Goal: Navigation & Orientation: Find specific page/section

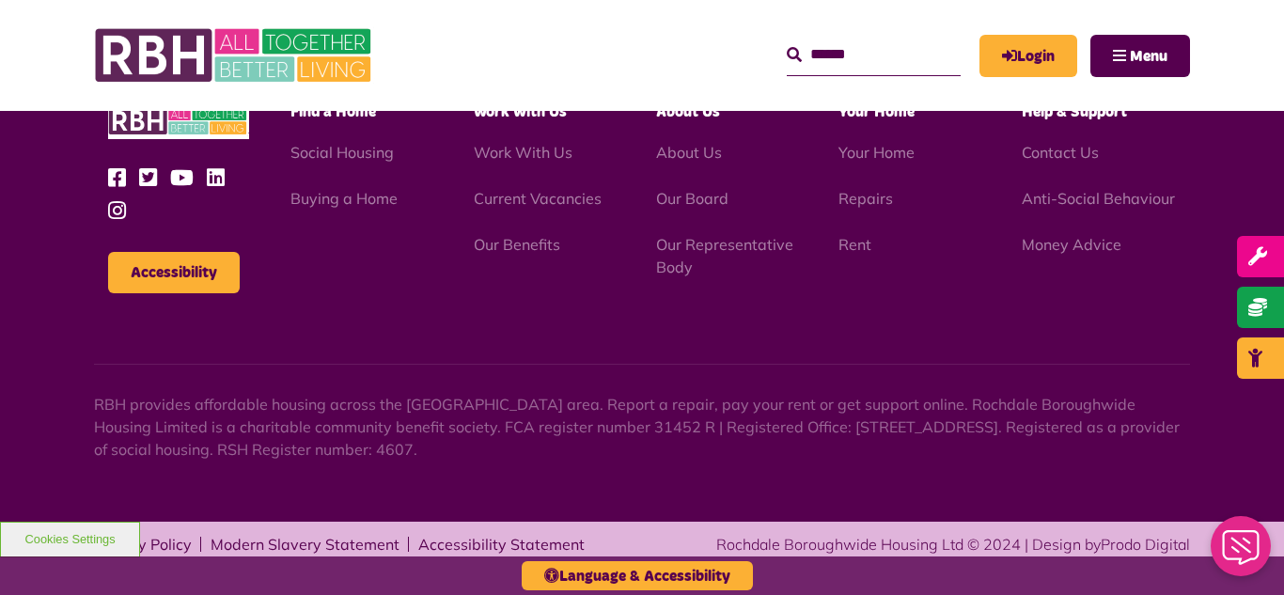
scroll to position [2690, 0]
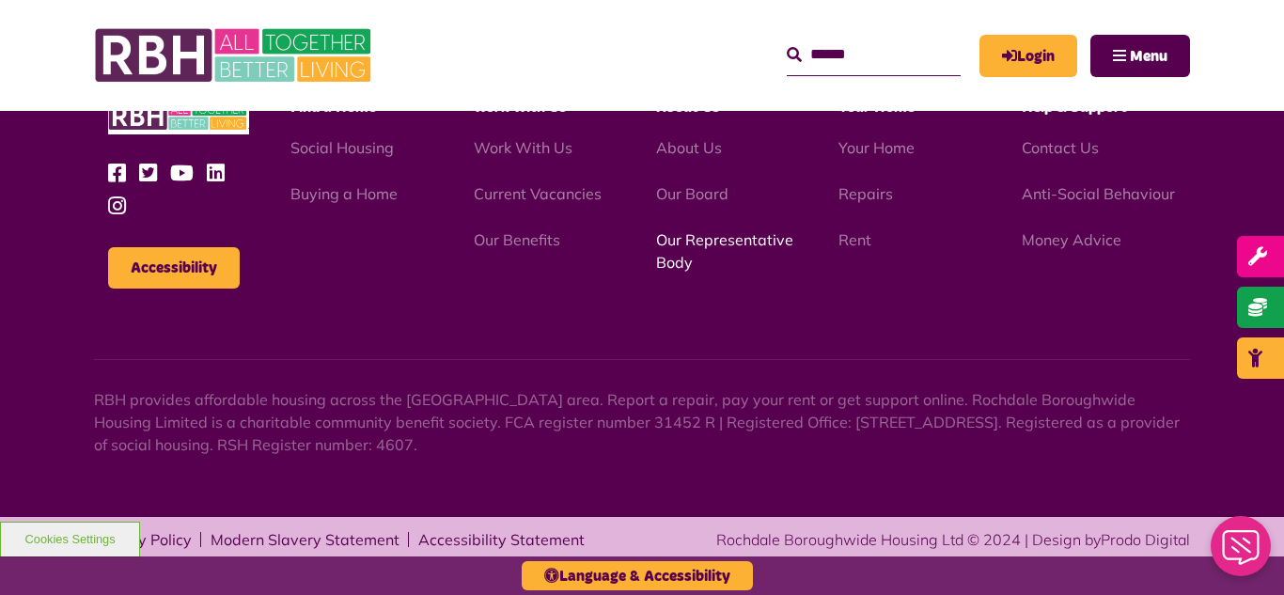
click at [748, 240] on link "Our Representative Body" at bounding box center [724, 250] width 137 height 41
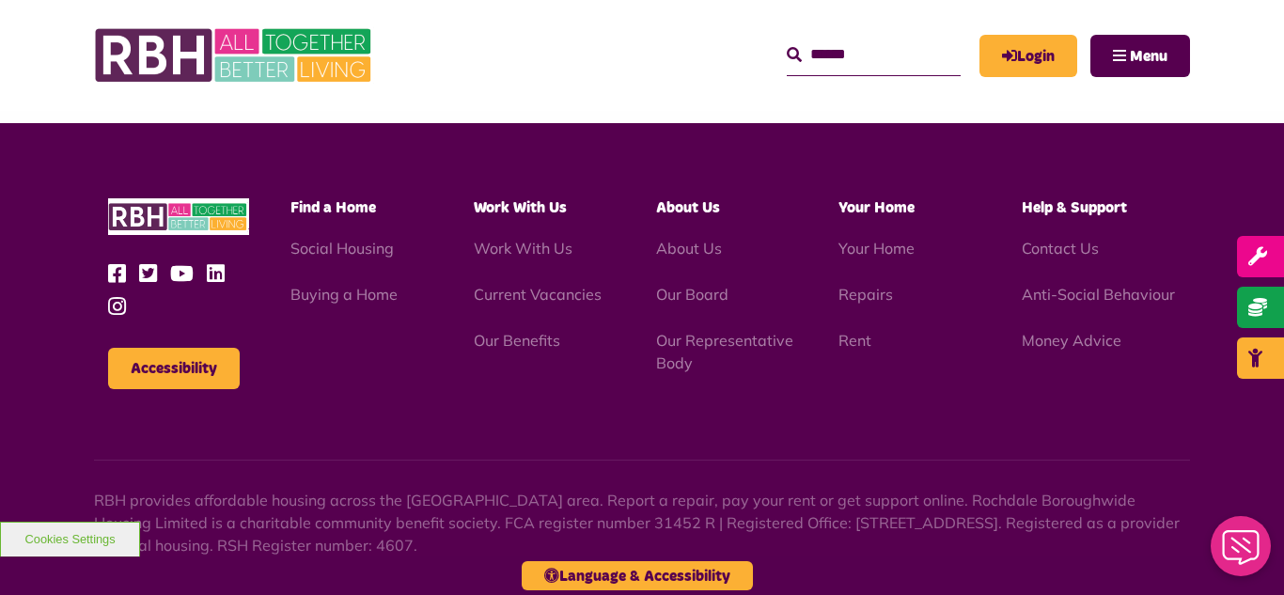
scroll to position [5458, 0]
